Goal: Task Accomplishment & Management: Use online tool/utility

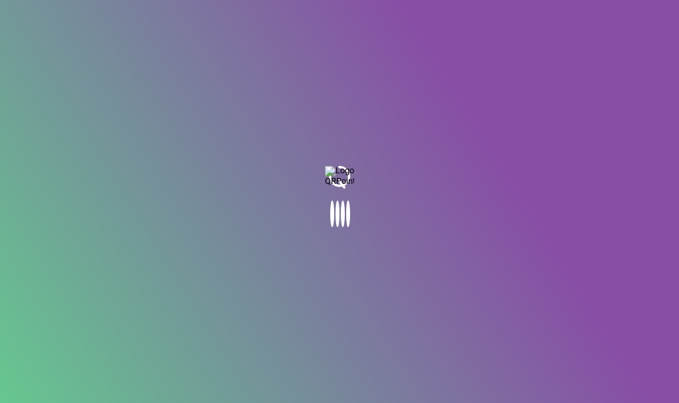
click at [218, 201] on body at bounding box center [339, 201] width 679 height 403
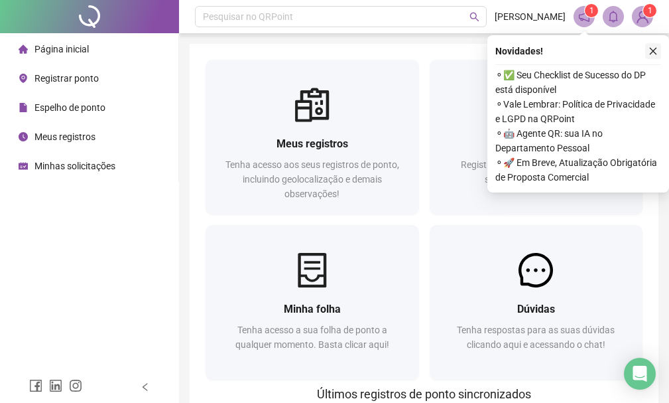
click at [654, 50] on icon "close" at bounding box center [653, 51] width 7 height 7
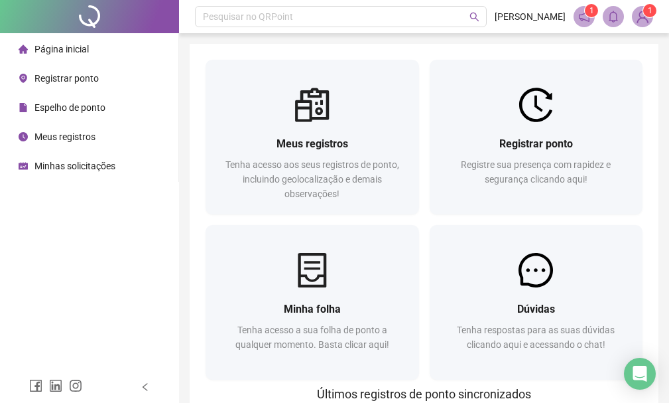
click at [62, 74] on span "Registrar ponto" at bounding box center [66, 78] width 64 height 11
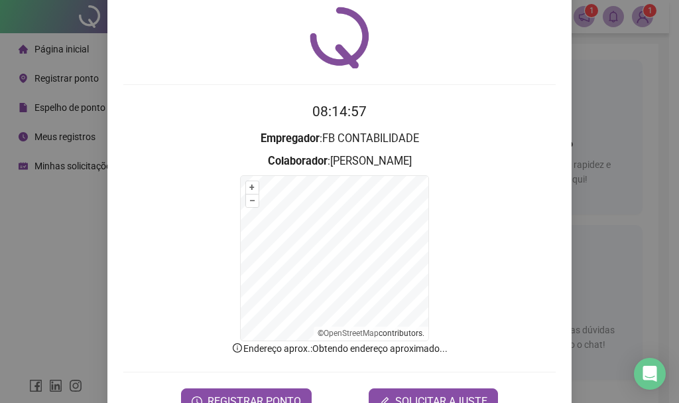
scroll to position [82, 0]
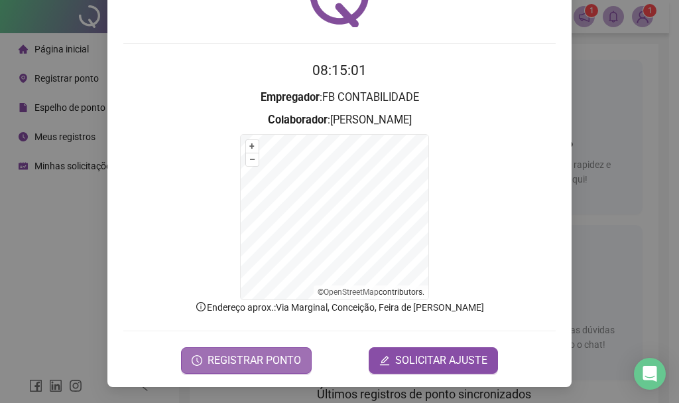
click at [224, 358] on span "REGISTRAR PONTO" at bounding box center [255, 360] width 94 height 16
